Goal: Find specific page/section: Find specific page/section

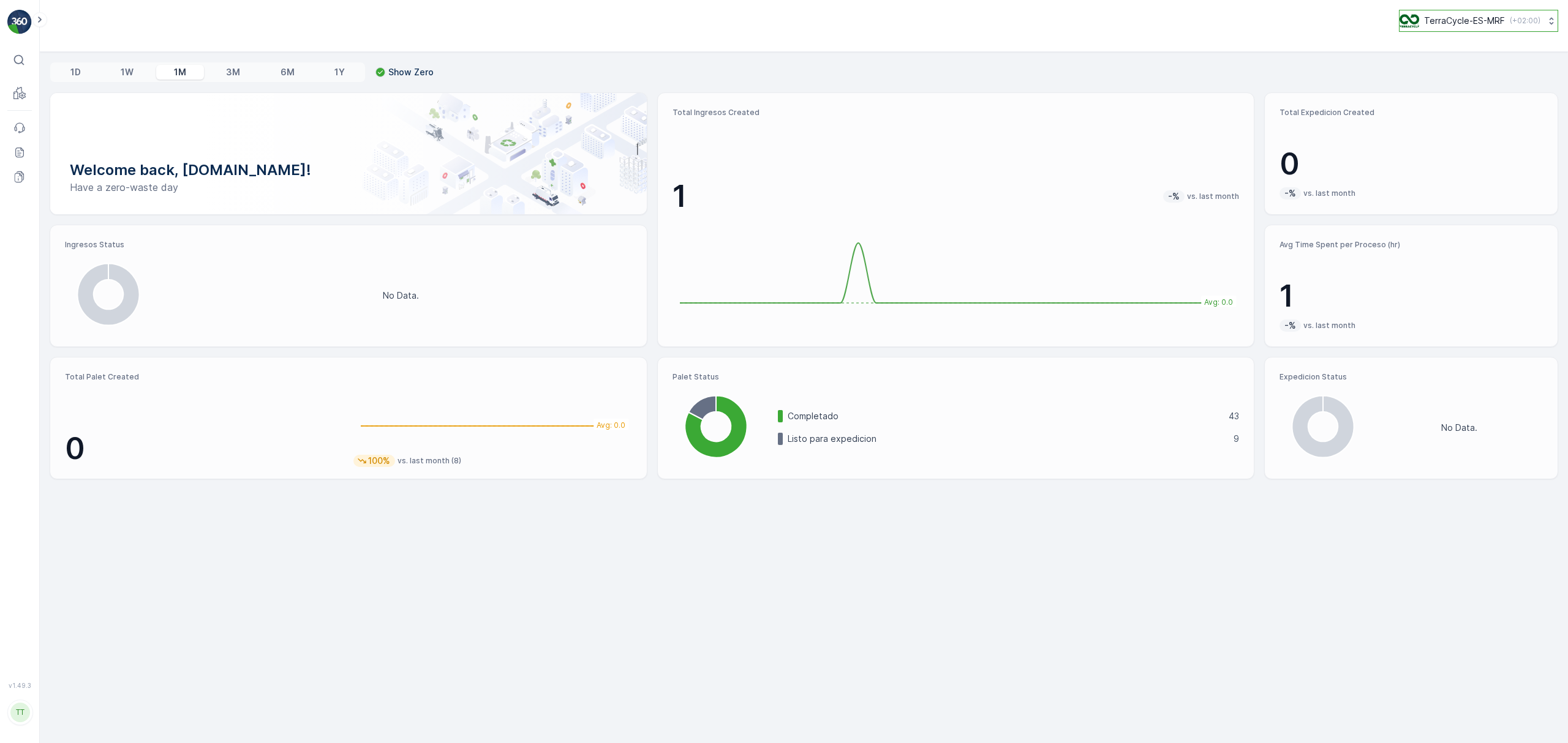
click at [1452, 13] on button "TerraCycle-ES-MRF ( +02:00 )" at bounding box center [1479, 21] width 159 height 22
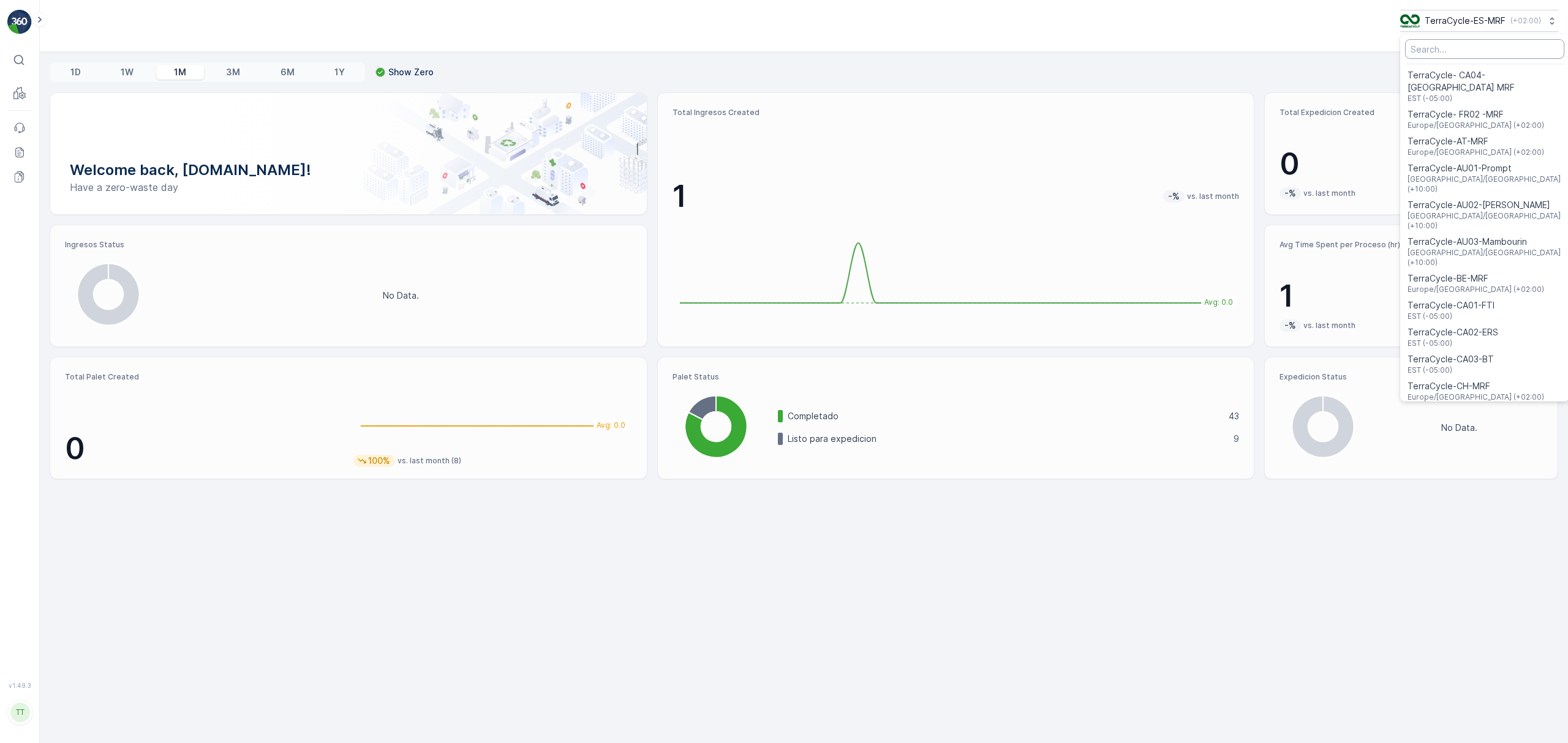
click at [1449, 43] on input "Menu" at bounding box center [1485, 48] width 159 height 20
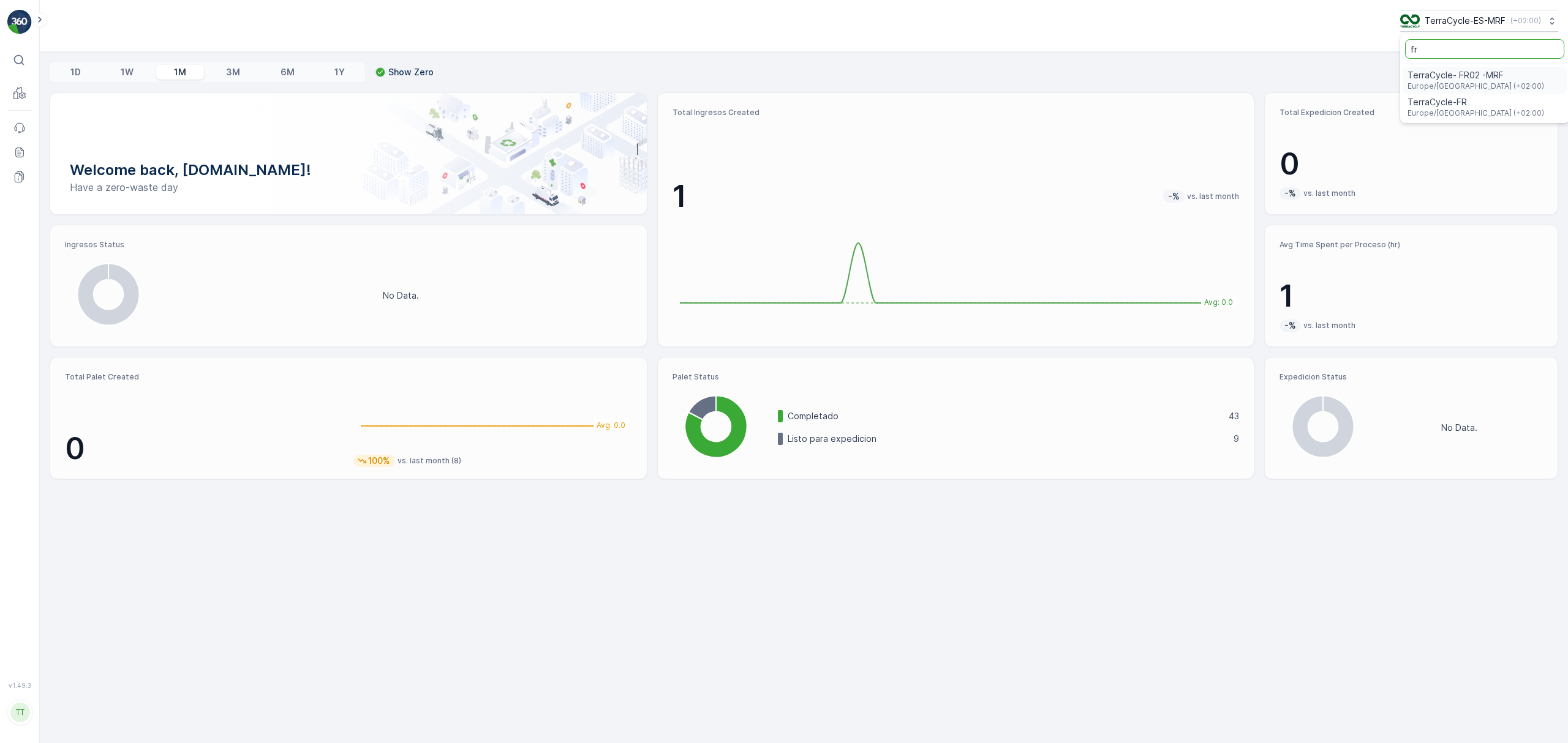
type input "fr"
click at [1452, 78] on span "TerraCycle- FR02 -MRF" at bounding box center [1476, 76] width 137 height 12
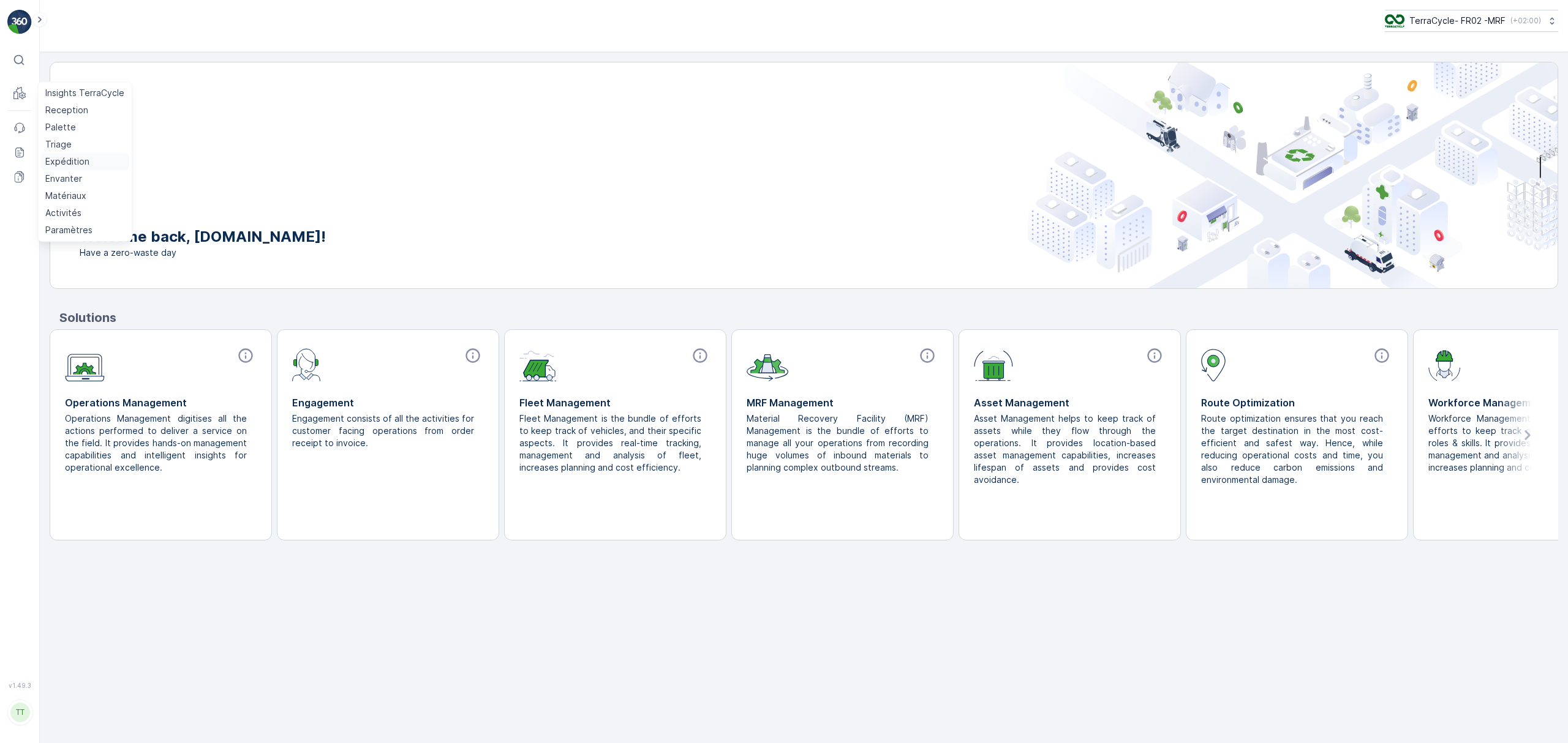
click at [67, 162] on p "Expédition" at bounding box center [67, 162] width 44 height 12
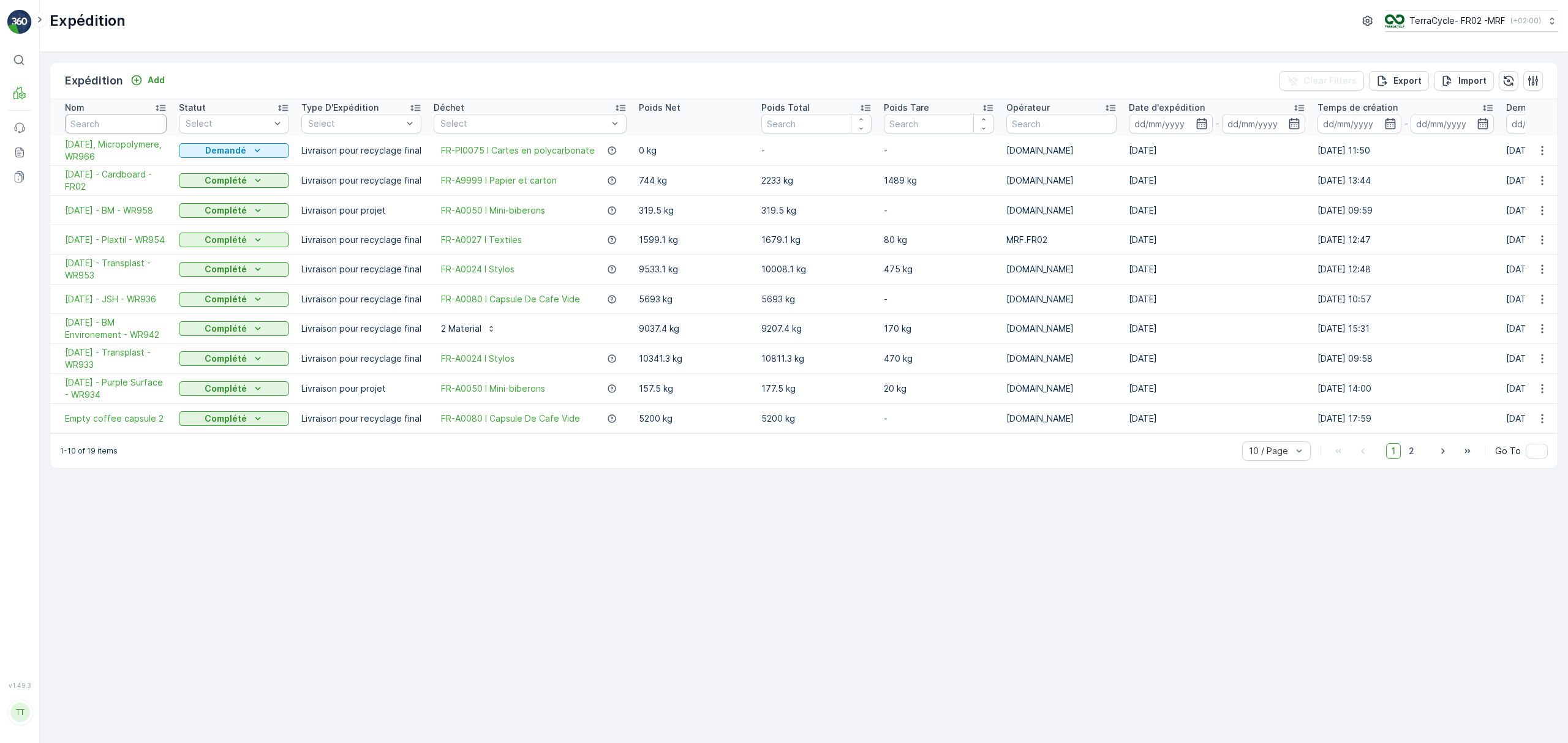
click at [108, 126] on input "text" at bounding box center [116, 123] width 102 height 20
type input "954"
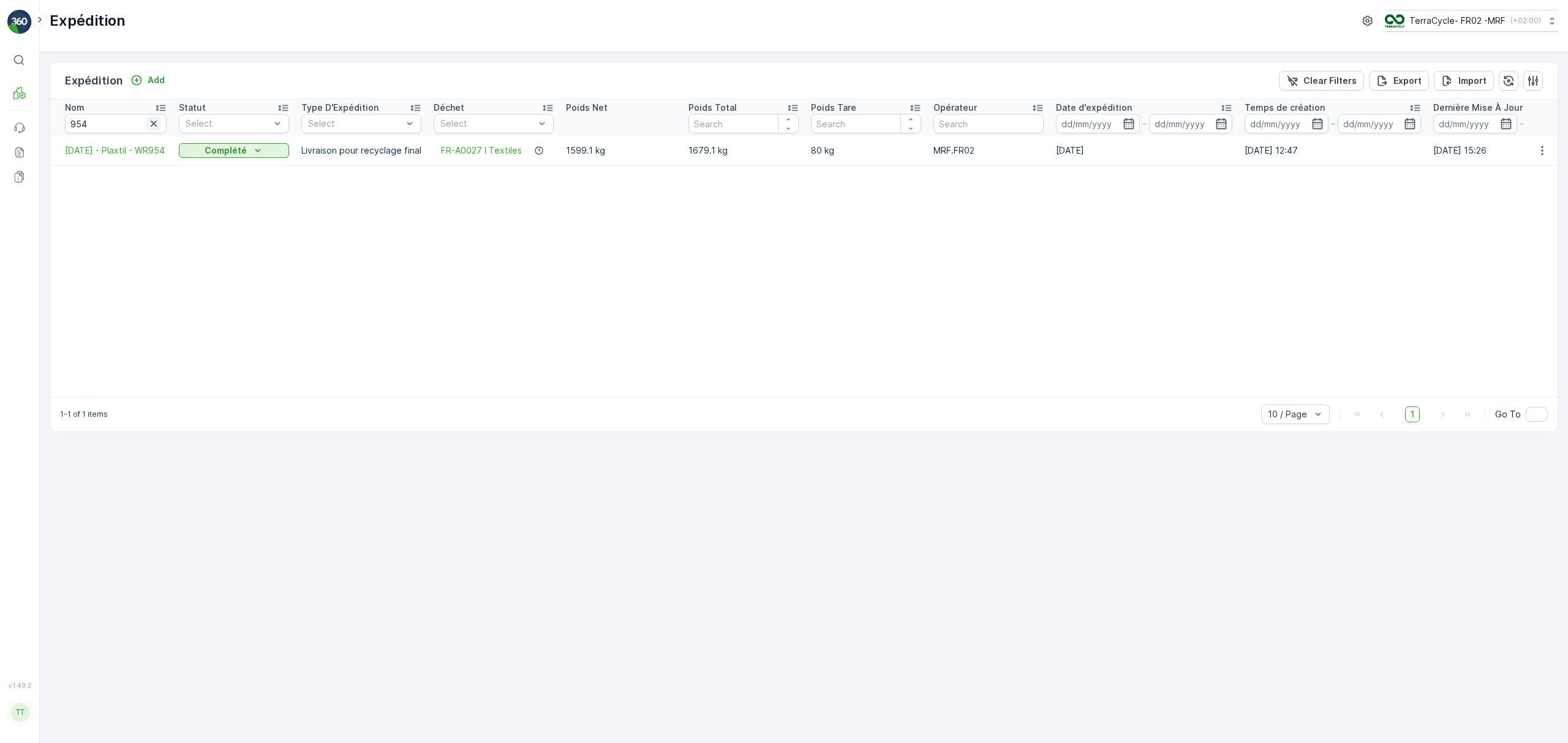
click at [155, 128] on icon "button" at bounding box center [154, 124] width 12 height 12
